Goal: Communication & Community: Participate in discussion

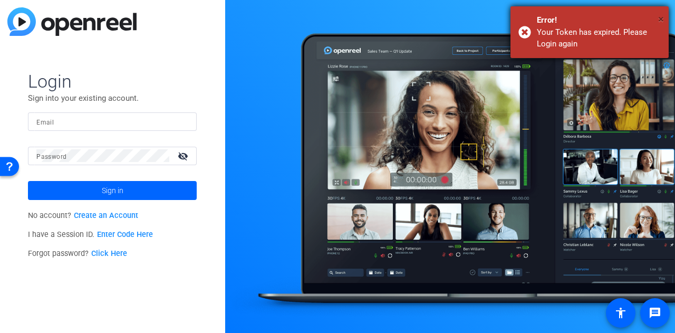
click at [662, 18] on span "×" at bounding box center [661, 19] width 6 height 13
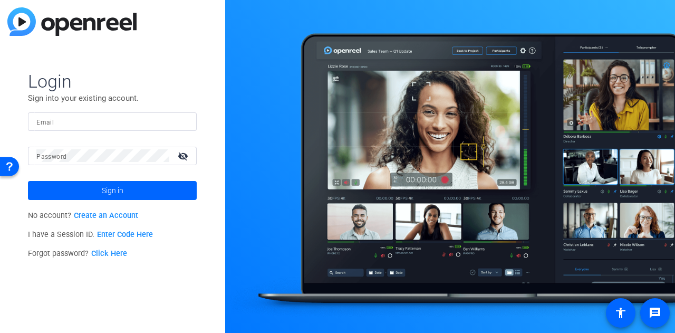
click at [94, 123] on input "Email" at bounding box center [112, 121] width 152 height 13
type input "andrew.yelenosky@cna.com"
drag, startPoint x: 149, startPoint y: 120, endPoint x: 0, endPoint y: 120, distance: 149.1
click at [0, 120] on div "Login Sign into your existing account. Email andrew.yelenosky@cna.com Password …" at bounding box center [112, 166] width 225 height 333
click at [184, 156] on mat-icon "visibility_off" at bounding box center [183, 155] width 25 height 15
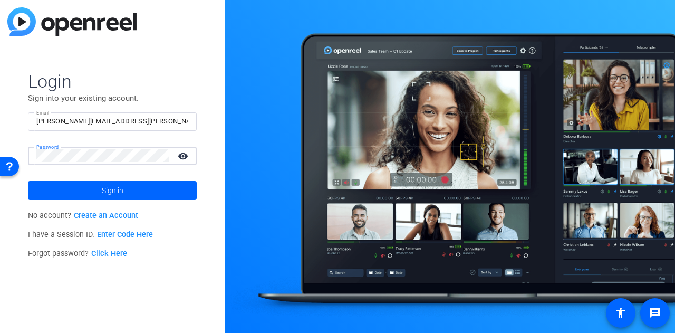
click at [169, 192] on span at bounding box center [112, 190] width 169 height 25
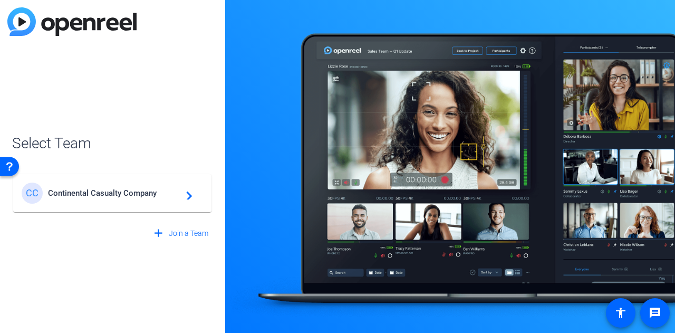
click at [177, 199] on div "CC Continental Casualty Company navigate_next" at bounding box center [112, 192] width 181 height 21
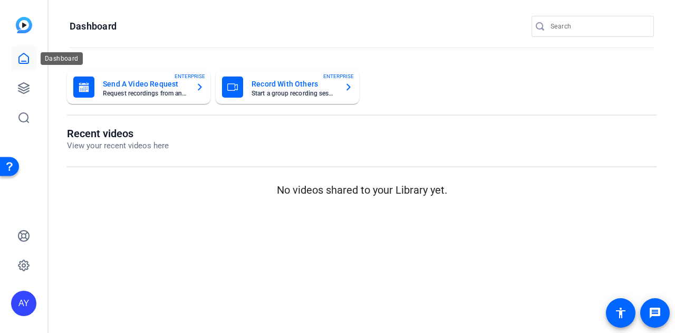
click at [20, 59] on icon at bounding box center [23, 58] width 13 height 13
click at [24, 89] on icon at bounding box center [23, 88] width 13 height 13
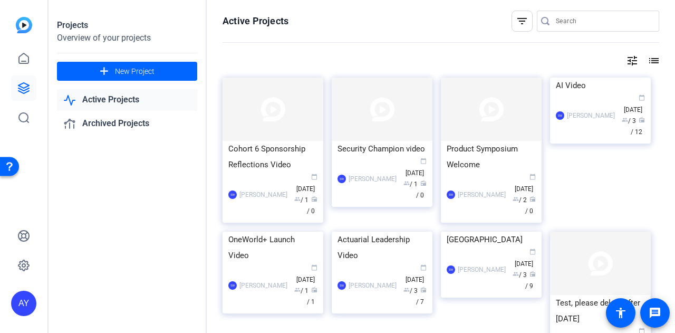
click at [99, 98] on link "Active Projects" at bounding box center [127, 100] width 140 height 22
click at [484, 162] on div "Product Symposium Welcome" at bounding box center [490, 157] width 89 height 32
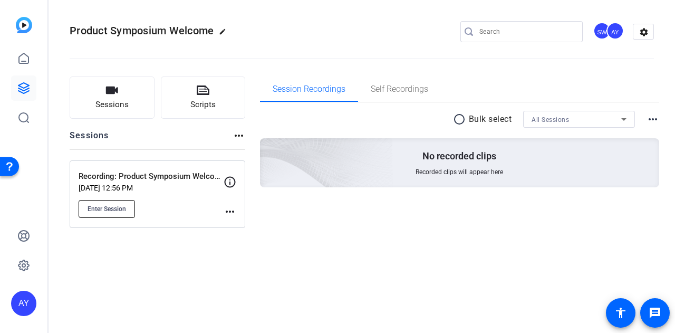
click at [120, 207] on span "Enter Session" at bounding box center [106, 208] width 38 height 8
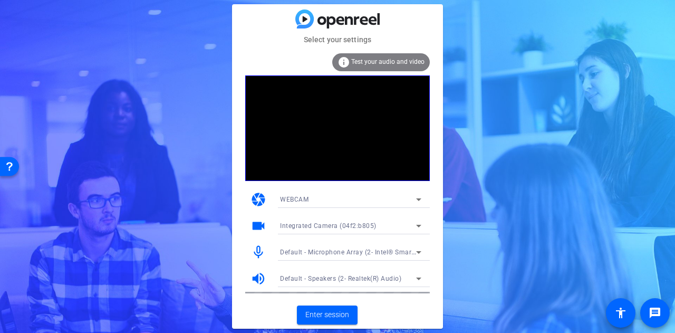
click at [416, 223] on icon at bounding box center [418, 225] width 13 height 13
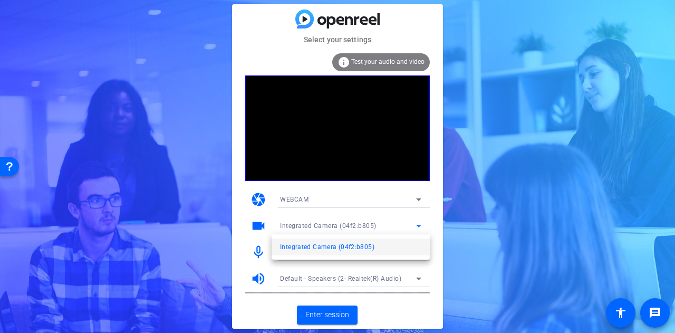
click at [433, 220] on div at bounding box center [337, 166] width 675 height 333
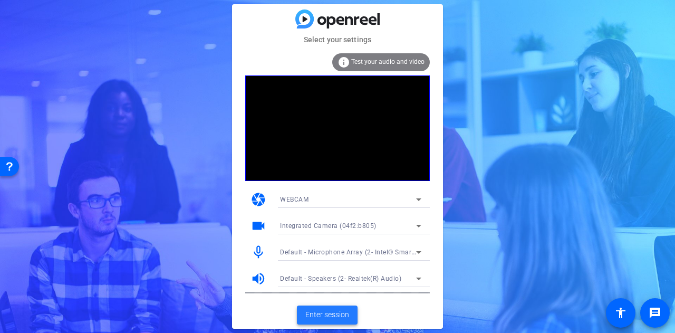
click at [340, 310] on span "Enter session" at bounding box center [327, 314] width 44 height 11
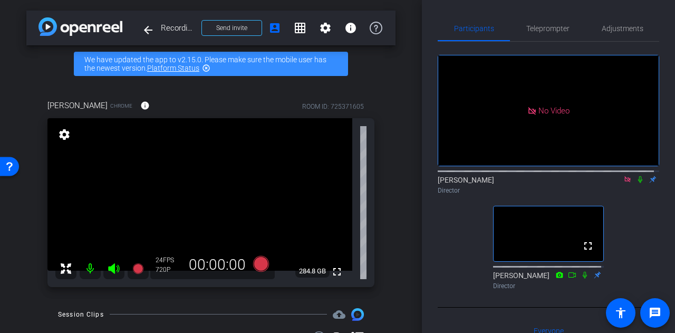
click at [207, 69] on mat-icon "highlight_off" at bounding box center [206, 68] width 8 height 8
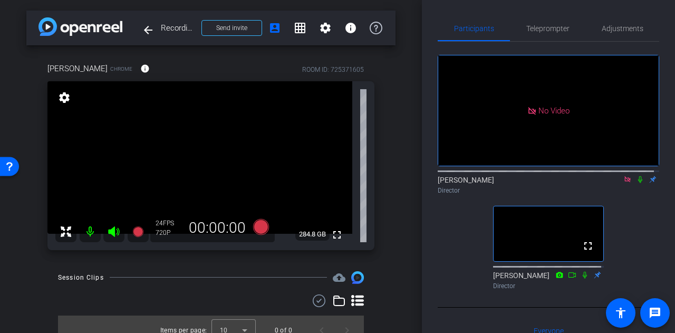
click at [624, 182] on icon at bounding box center [627, 179] width 6 height 6
click at [610, 183] on icon at bounding box center [614, 178] width 8 height 7
click at [636, 183] on icon at bounding box center [640, 178] width 8 height 7
click at [637, 183] on icon at bounding box center [640, 179] width 6 height 7
click at [636, 183] on icon at bounding box center [640, 178] width 8 height 7
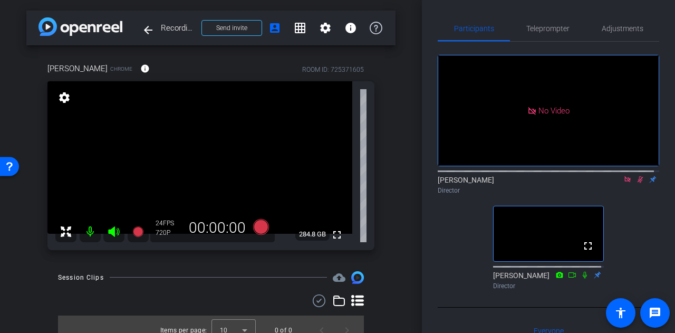
click at [637, 183] on icon at bounding box center [640, 179] width 6 height 7
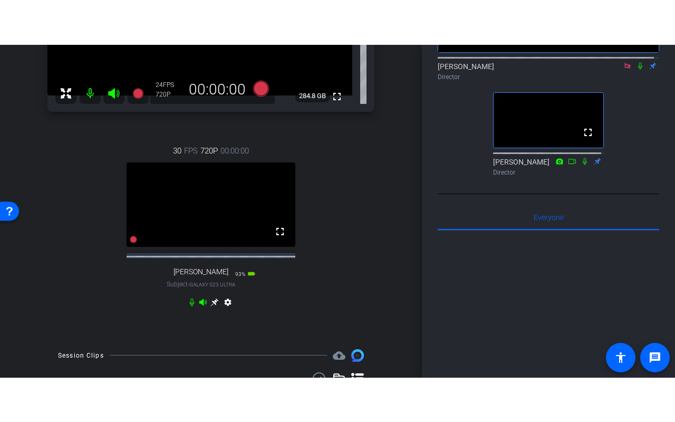
scroll to position [80, 0]
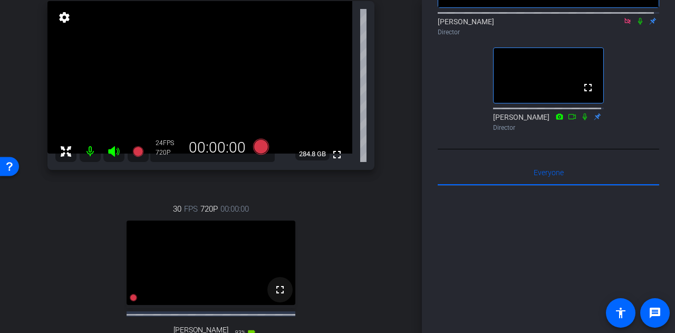
click at [279, 296] on mat-icon "fullscreen" at bounding box center [280, 289] width 13 height 13
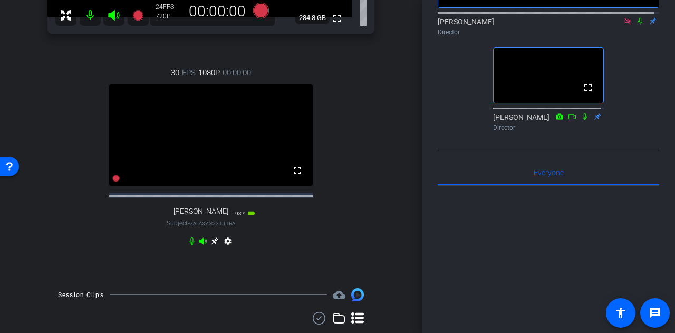
scroll to position [238, 0]
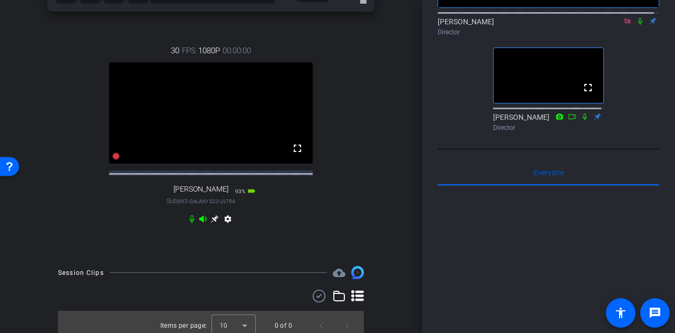
click at [227, 227] on mat-icon "settings" at bounding box center [227, 220] width 13 height 13
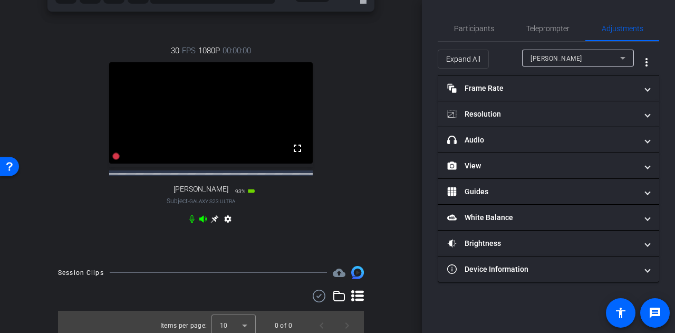
scroll to position [0, 0]
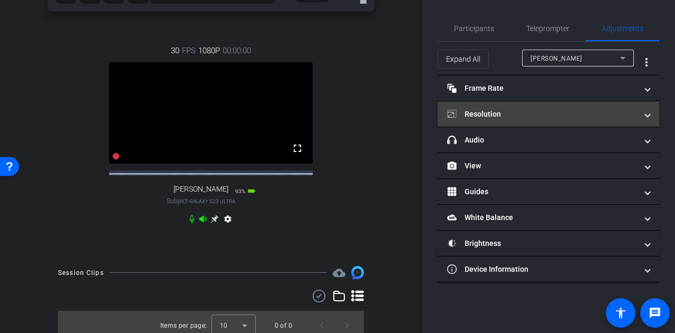
click at [613, 110] on mat-panel-title "Resolution" at bounding box center [542, 114] width 190 height 11
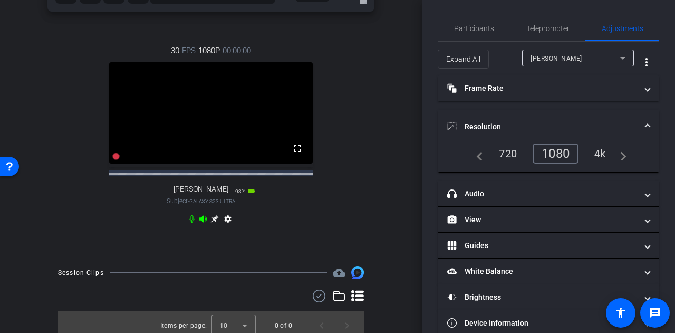
click at [603, 152] on div "4k" at bounding box center [599, 153] width 27 height 18
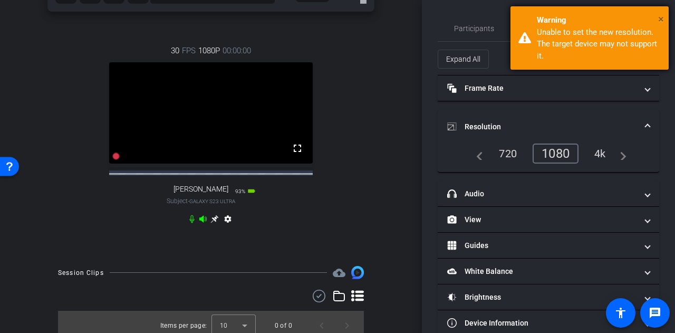
click at [660, 18] on span "×" at bounding box center [661, 19] width 6 height 13
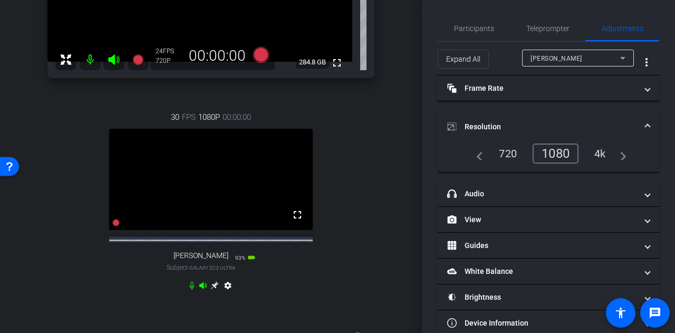
scroll to position [133, 0]
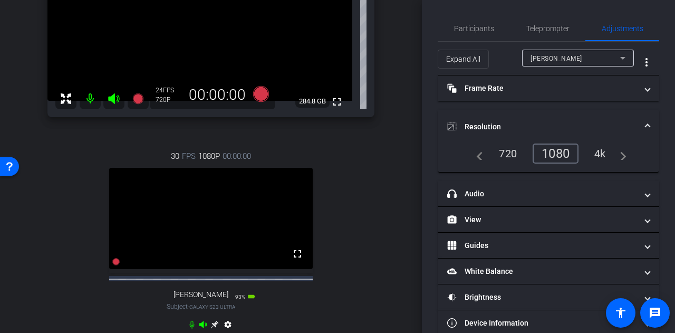
type input "1000"
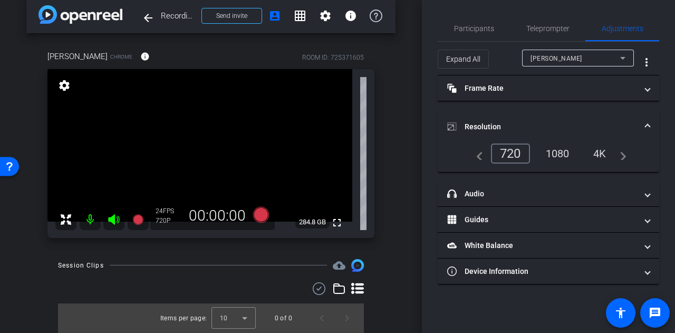
scroll to position [12, 0]
click at [391, 297] on div "arrow_back Recording: Product Symposium Welcome Back to project Send invite acc…" at bounding box center [211, 154] width 422 height 333
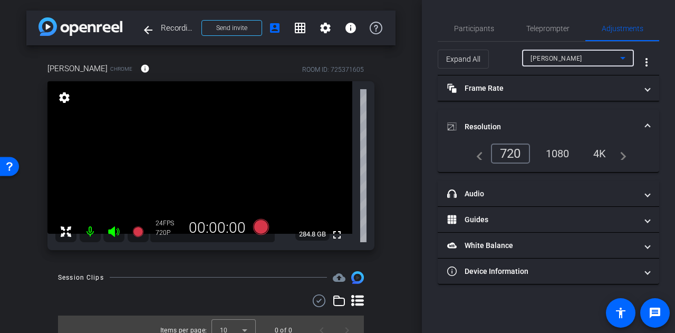
click at [621, 57] on icon at bounding box center [622, 58] width 5 height 3
click at [556, 4] on div at bounding box center [337, 166] width 675 height 333
drag, startPoint x: 471, startPoint y: 31, endPoint x: 487, endPoint y: 34, distance: 16.6
click at [472, 31] on span "Participants" at bounding box center [474, 28] width 40 height 7
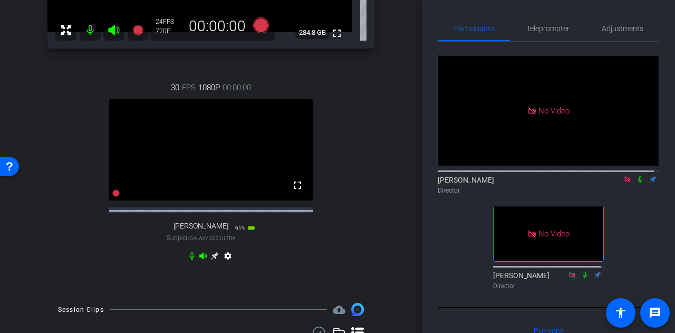
click at [638, 176] on icon at bounding box center [640, 179] width 4 height 7
click at [623, 26] on span "Adjustments" at bounding box center [622, 28] width 42 height 7
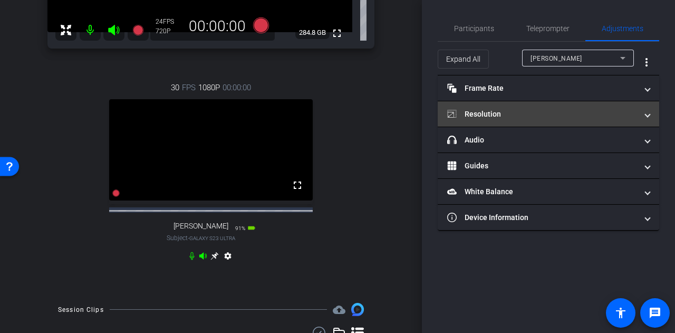
click at [645, 115] on span at bounding box center [647, 114] width 4 height 11
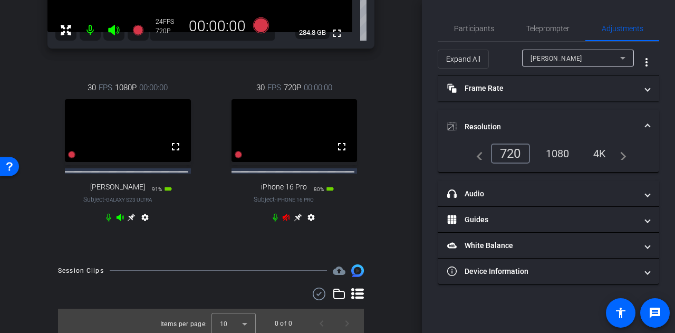
click at [605, 151] on div "4K" at bounding box center [599, 153] width 29 height 18
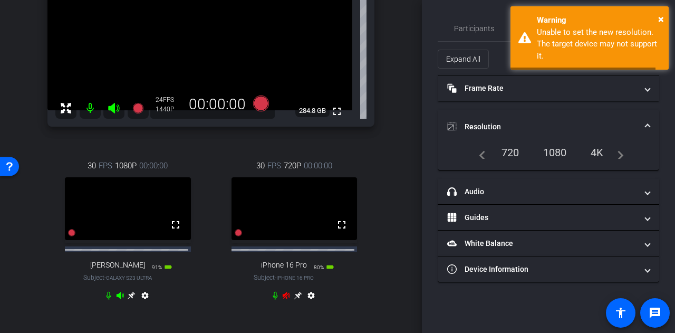
scroll to position [201, 0]
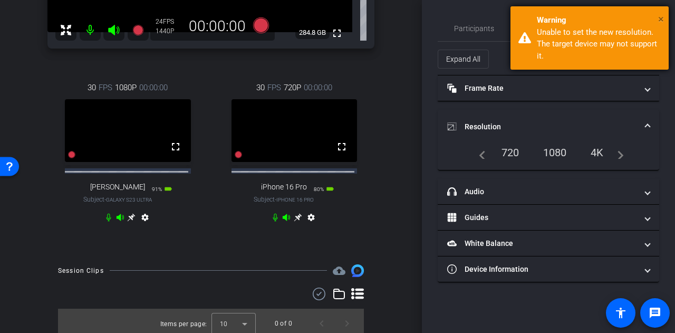
click at [660, 19] on span "×" at bounding box center [661, 19] width 6 height 13
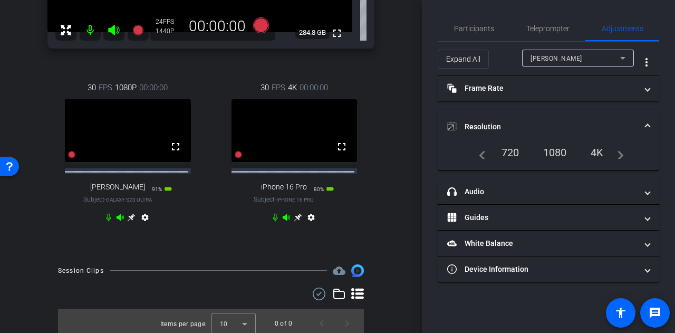
click at [558, 151] on div "1080" at bounding box center [555, 152] width 40 height 18
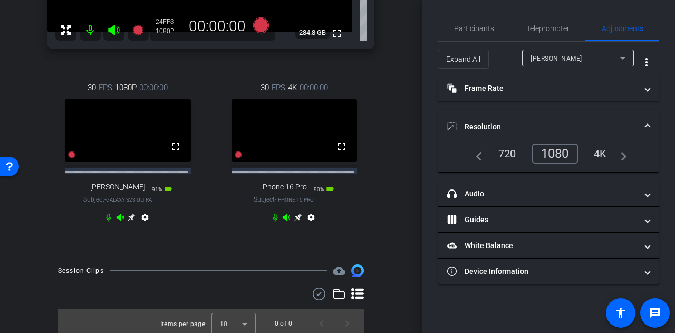
click at [131, 220] on icon at bounding box center [132, 217] width 8 height 8
click at [294, 221] on icon at bounding box center [298, 217] width 8 height 8
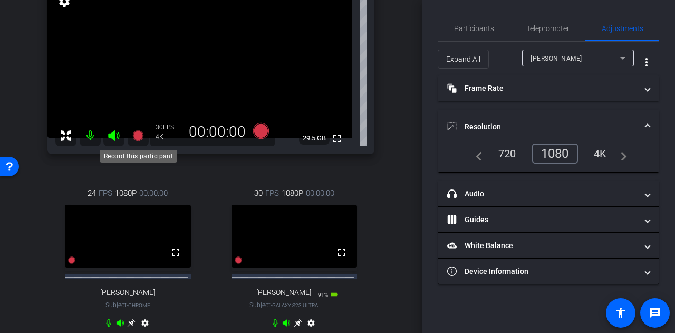
scroll to position [0, 0]
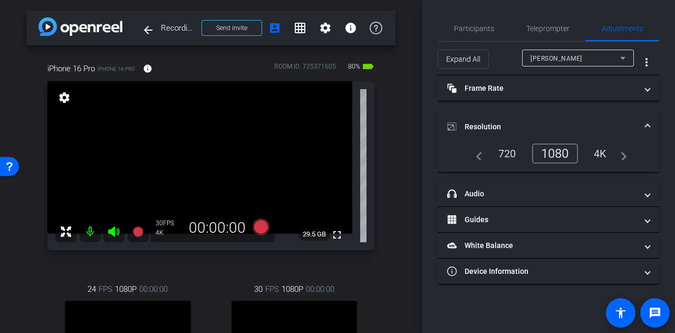
click at [613, 154] on div "4K" at bounding box center [599, 153] width 29 height 18
click at [604, 152] on div "4K" at bounding box center [599, 153] width 29 height 18
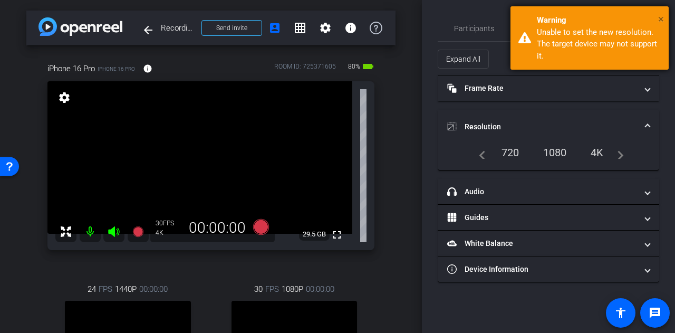
click at [661, 18] on span "×" at bounding box center [661, 19] width 6 height 13
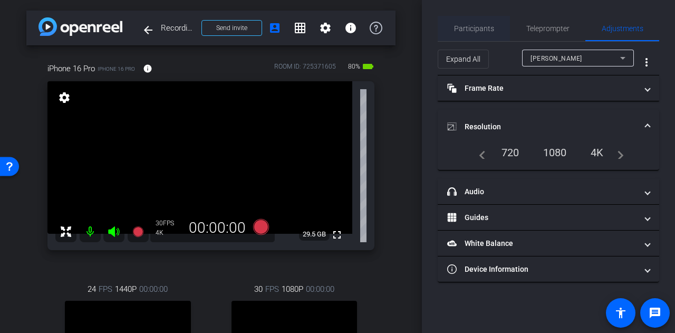
click at [478, 32] on span "Participants" at bounding box center [474, 28] width 40 height 7
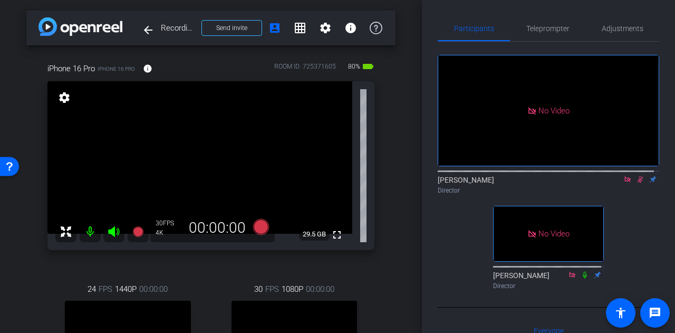
click at [636, 175] on icon at bounding box center [640, 178] width 8 height 7
click at [65, 97] on mat-icon "settings" at bounding box center [64, 97] width 15 height 13
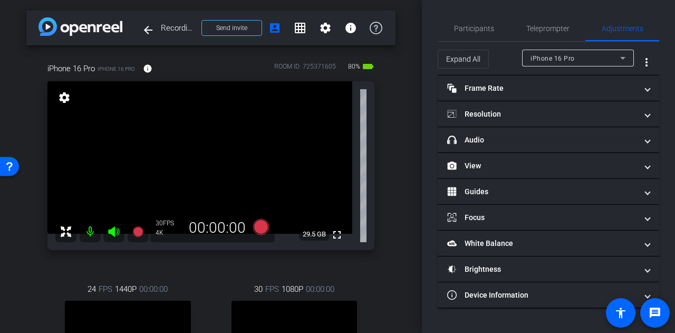
click at [65, 98] on mat-icon "settings" at bounding box center [64, 97] width 15 height 13
click at [63, 97] on mat-icon "settings" at bounding box center [64, 97] width 15 height 13
click at [57, 95] on mat-icon "settings" at bounding box center [64, 97] width 15 height 13
click at [409, 185] on div "arrow_back Recording: Product Symposium Welcome Back to project Send invite acc…" at bounding box center [211, 166] width 422 height 333
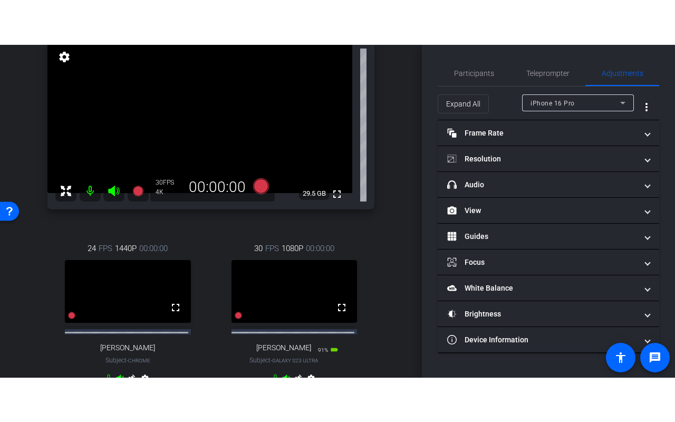
scroll to position [158, 0]
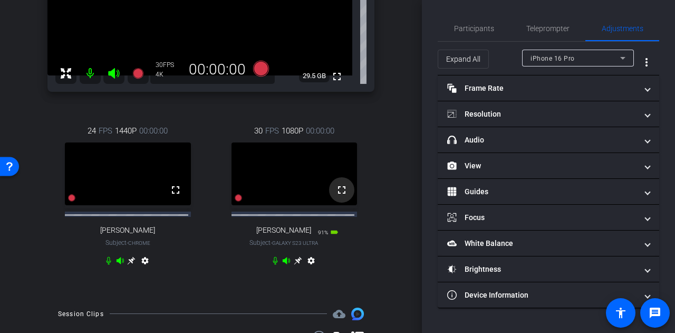
click at [336, 196] on mat-icon "fullscreen" at bounding box center [341, 189] width 13 height 13
click at [294, 265] on icon at bounding box center [298, 260] width 8 height 8
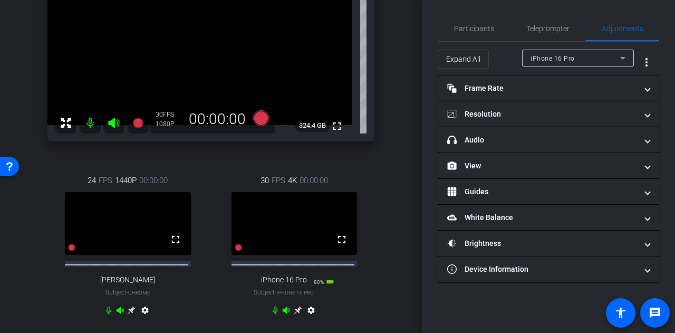
scroll to position [0, 0]
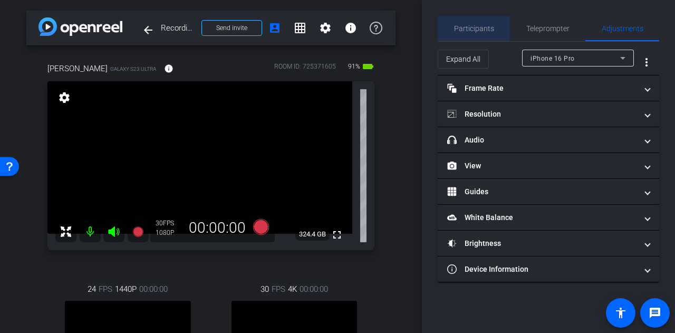
click at [480, 28] on span "Participants" at bounding box center [474, 28] width 40 height 7
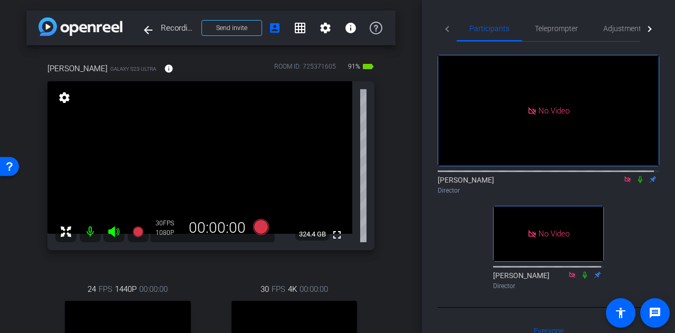
click at [636, 175] on icon at bounding box center [640, 178] width 8 height 7
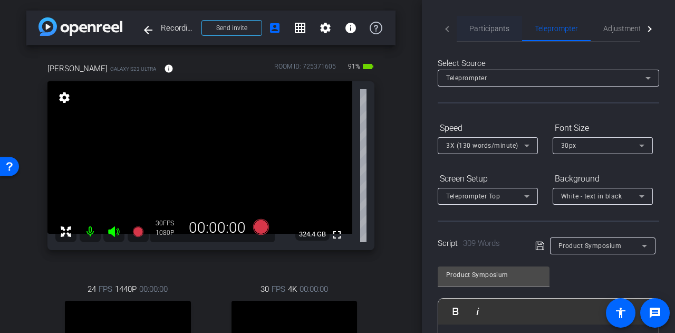
click at [486, 28] on span "Participants" at bounding box center [489, 28] width 40 height 7
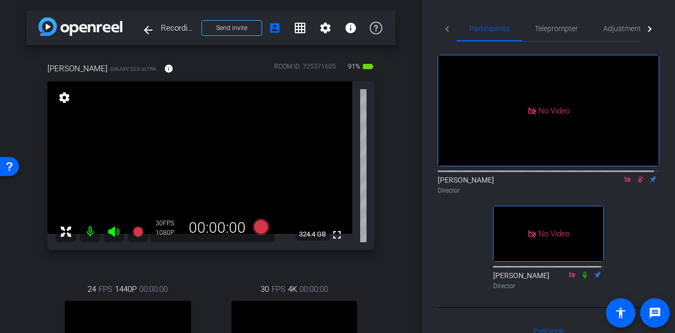
click at [633, 185] on div "Director" at bounding box center [547, 189] width 221 height 9
click at [636, 175] on icon at bounding box center [640, 178] width 8 height 7
click at [562, 25] on span "Teleprompter" at bounding box center [555, 28] width 43 height 7
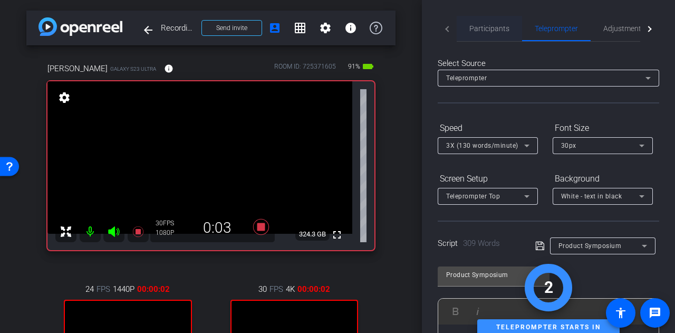
click at [484, 33] on span "Participants" at bounding box center [489, 28] width 40 height 25
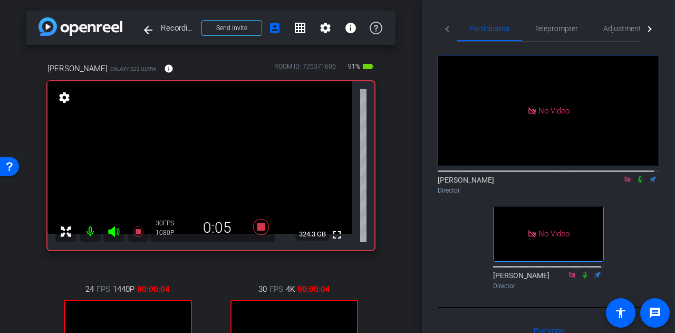
click at [638, 176] on icon at bounding box center [640, 179] width 4 height 7
click at [552, 30] on span "Teleprompter" at bounding box center [555, 28] width 43 height 7
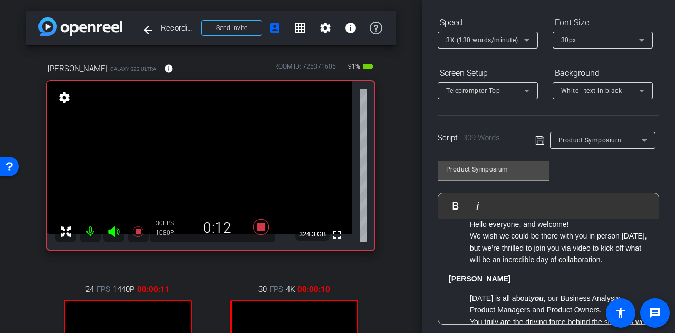
scroll to position [53, 0]
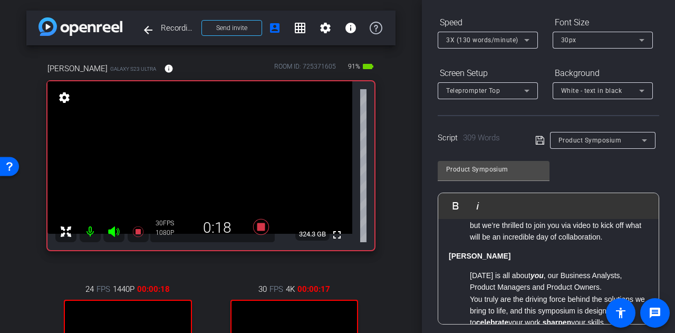
click at [665, 218] on div "Participants Teleprompter Adjustments [PERSON_NAME] Director [PERSON_NAME] Dire…" at bounding box center [548, 166] width 253 height 333
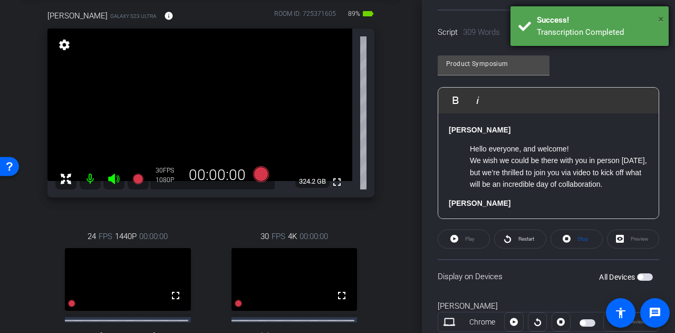
click at [661, 19] on span "×" at bounding box center [661, 19] width 6 height 13
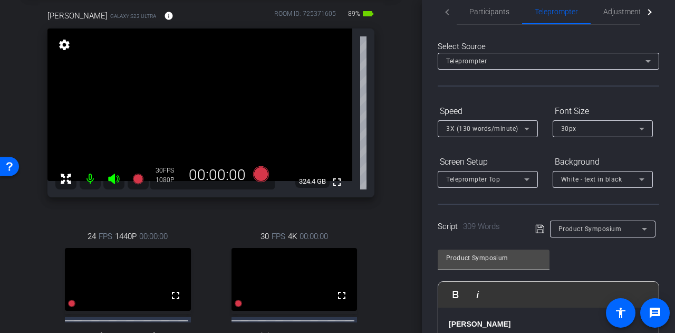
scroll to position [0, 0]
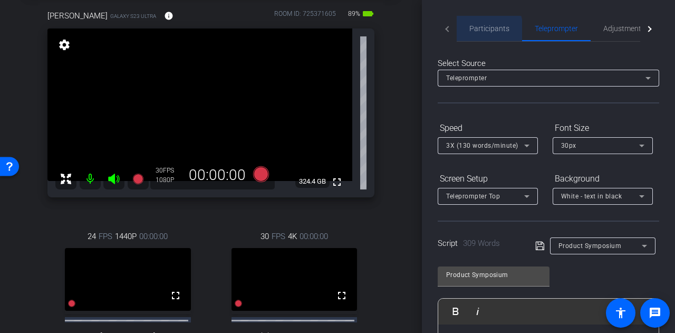
click at [485, 30] on span "Participants" at bounding box center [489, 28] width 40 height 7
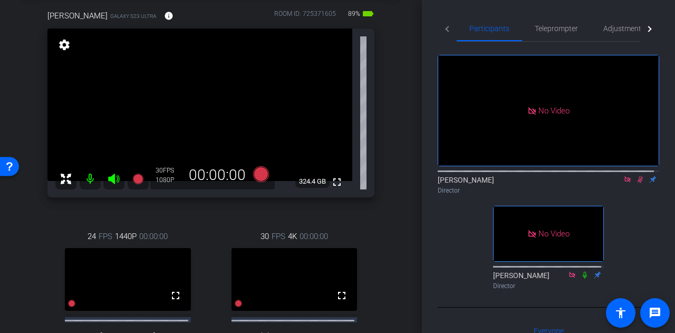
click at [637, 176] on icon at bounding box center [640, 179] width 6 height 7
click at [638, 176] on icon at bounding box center [640, 179] width 4 height 7
click at [550, 29] on span "Teleprompter" at bounding box center [555, 28] width 43 height 7
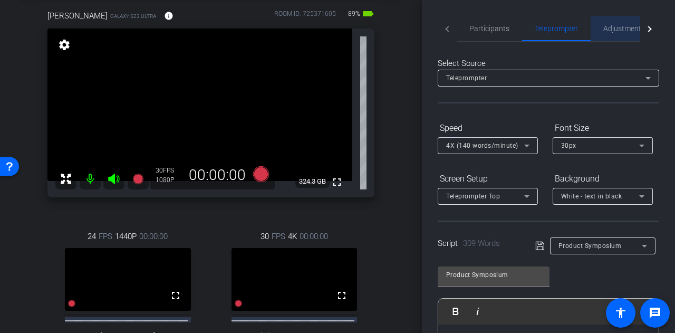
click at [616, 29] on span "Adjustments" at bounding box center [624, 28] width 42 height 7
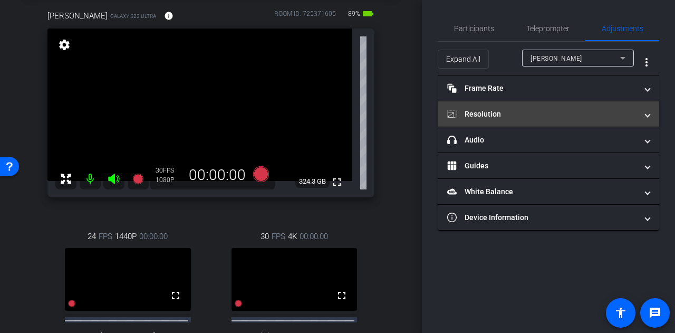
click at [595, 109] on mat-panel-title "Resolution" at bounding box center [542, 114] width 190 height 11
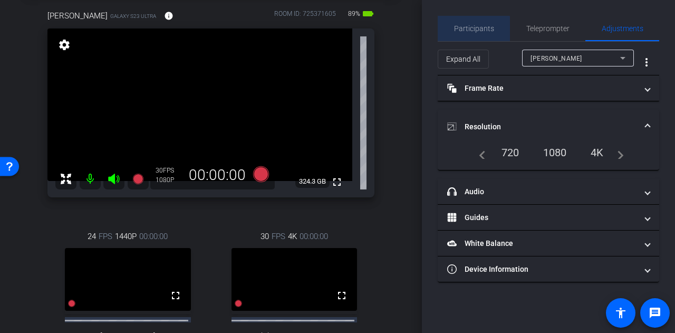
click at [470, 30] on span "Participants" at bounding box center [474, 28] width 40 height 7
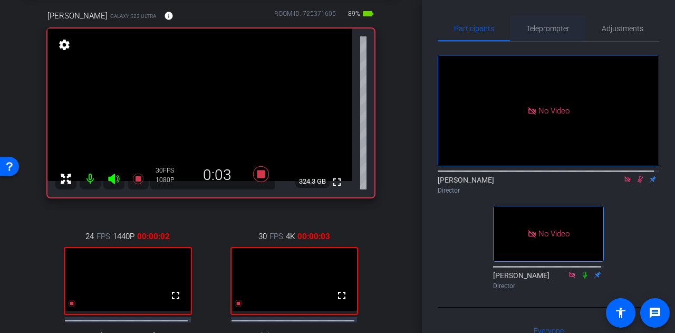
click at [550, 30] on span "Teleprompter" at bounding box center [547, 28] width 43 height 7
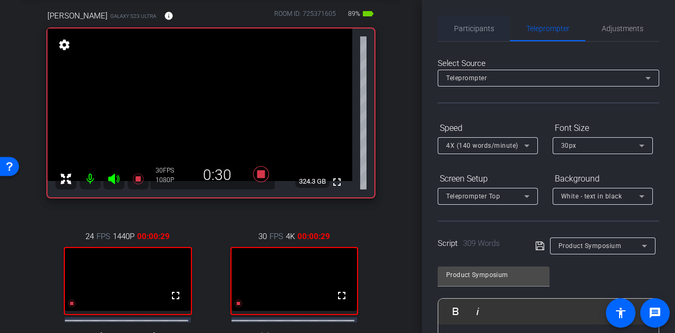
click at [471, 31] on span "Participants" at bounding box center [474, 28] width 40 height 7
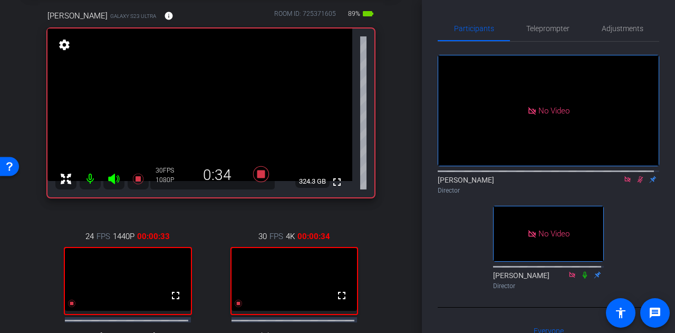
click at [637, 176] on icon at bounding box center [640, 179] width 6 height 7
click at [636, 175] on icon at bounding box center [640, 178] width 8 height 7
click at [550, 28] on span "Teleprompter" at bounding box center [547, 28] width 43 height 7
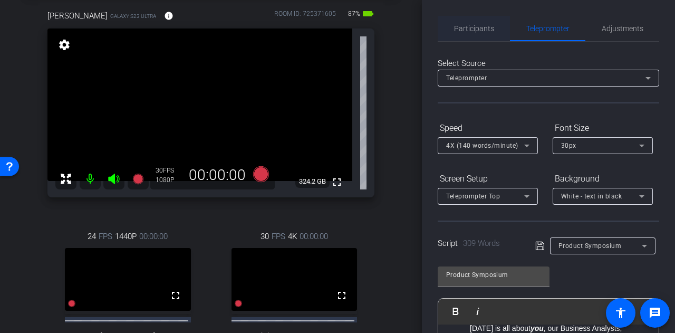
click at [469, 31] on span "Participants" at bounding box center [474, 28] width 40 height 7
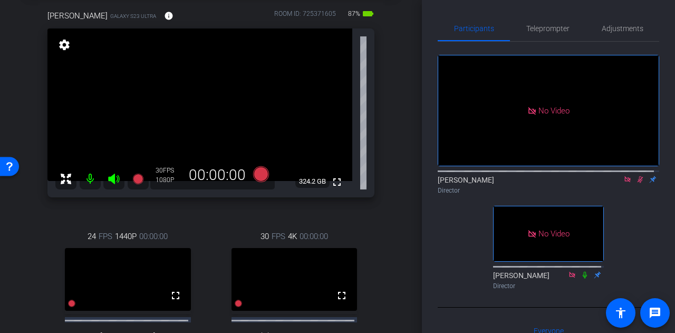
drag, startPoint x: 634, startPoint y: 146, endPoint x: 636, endPoint y: 137, distance: 9.1
click at [636, 175] on icon at bounding box center [640, 178] width 8 height 7
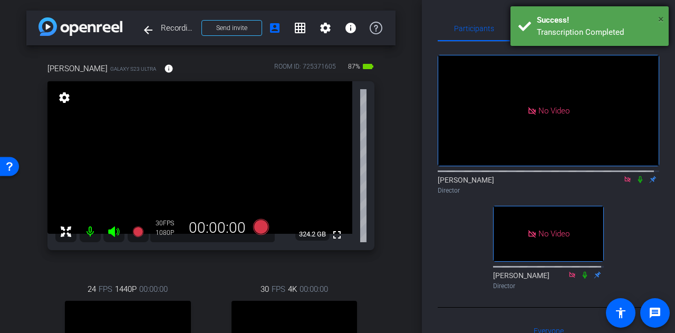
click at [662, 19] on span "×" at bounding box center [661, 19] width 6 height 13
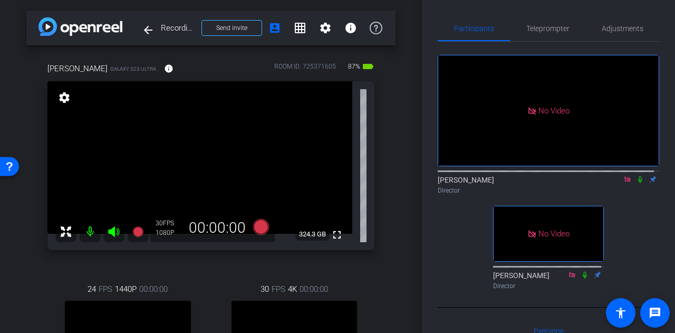
click at [638, 176] on icon at bounding box center [640, 179] width 4 height 7
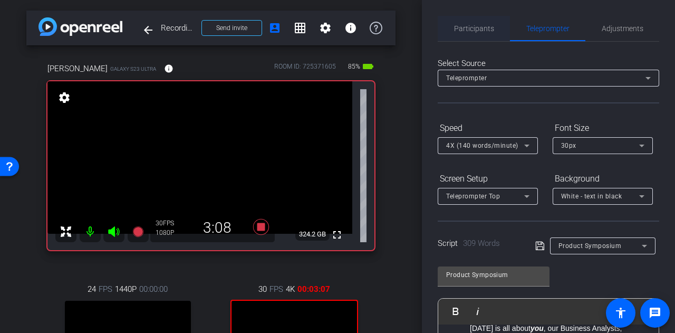
click at [461, 28] on span "Participants" at bounding box center [474, 28] width 40 height 7
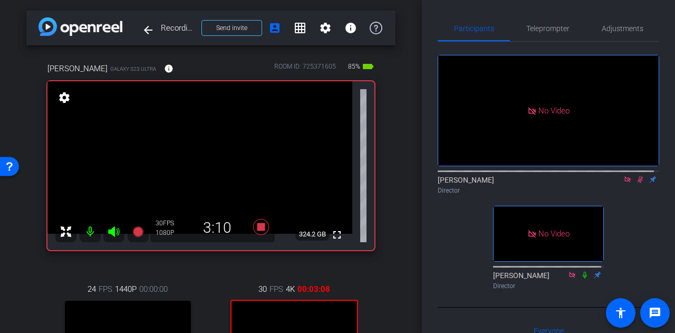
click at [637, 176] on icon at bounding box center [640, 179] width 6 height 7
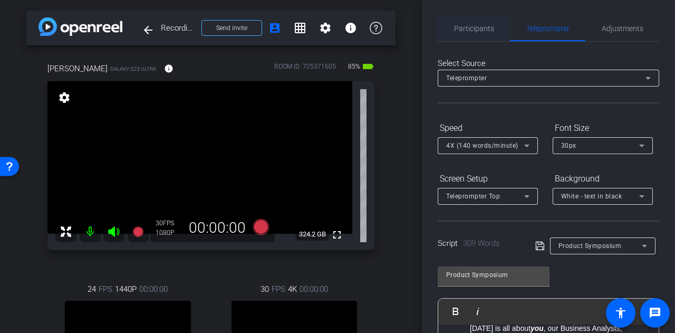
click at [476, 27] on span "Participants" at bounding box center [474, 28] width 40 height 7
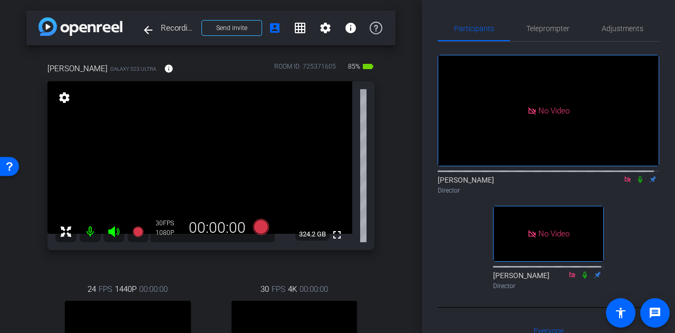
scroll to position [105, 0]
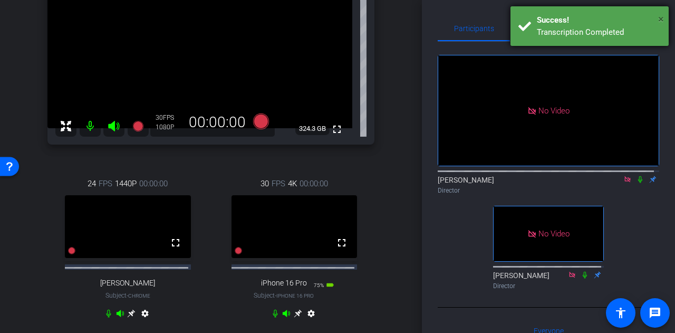
click at [661, 18] on span "×" at bounding box center [661, 19] width 6 height 13
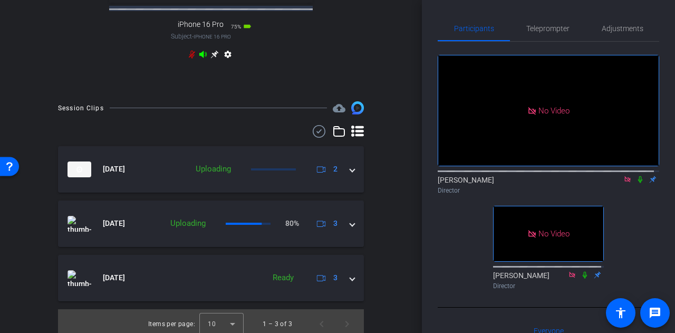
scroll to position [417, 0]
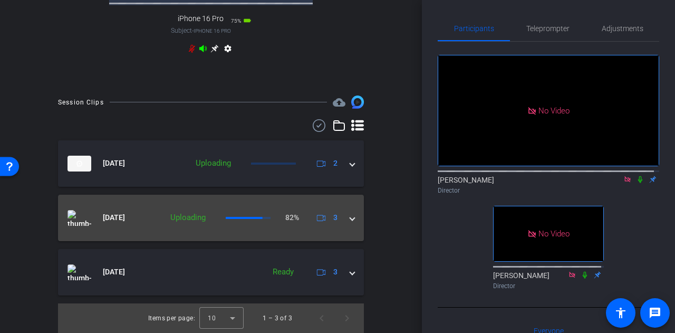
click at [350, 220] on span at bounding box center [352, 217] width 4 height 11
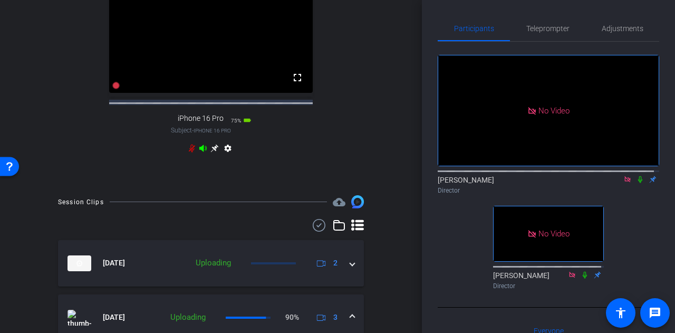
scroll to position [369, 0]
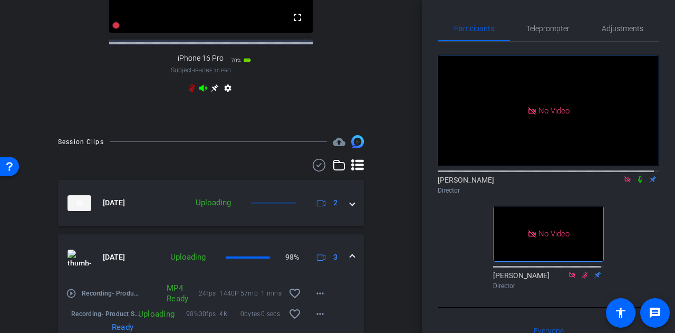
click at [636, 175] on icon at bounding box center [640, 178] width 8 height 7
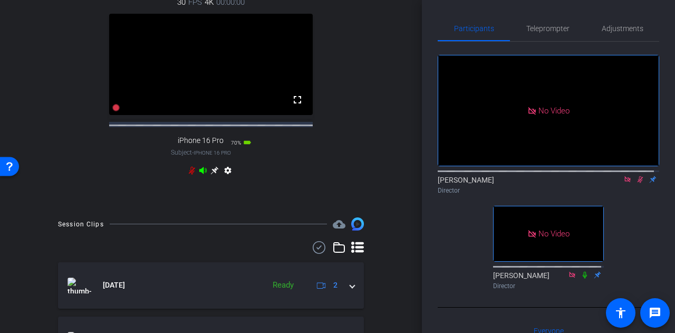
scroll to position [211, 0]
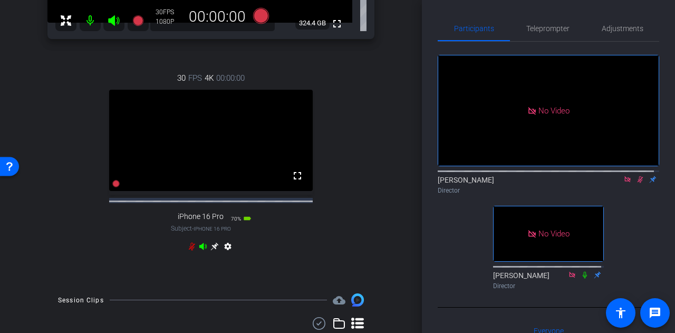
click at [636, 175] on icon at bounding box center [640, 178] width 8 height 7
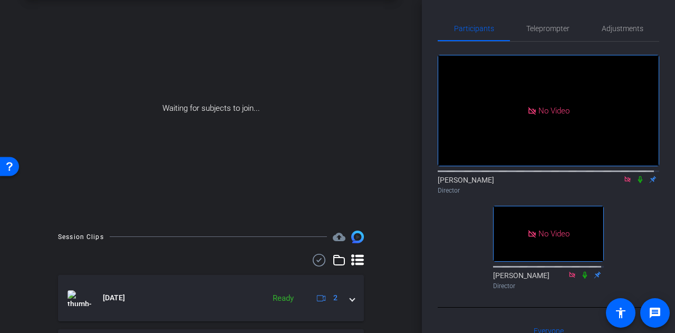
scroll to position [0, 0]
